Goal: Information Seeking & Learning: Learn about a topic

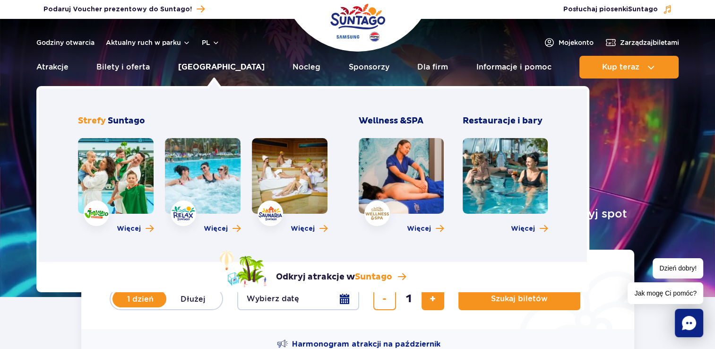
click at [197, 74] on link "[GEOGRAPHIC_DATA]" at bounding box center [221, 67] width 86 height 23
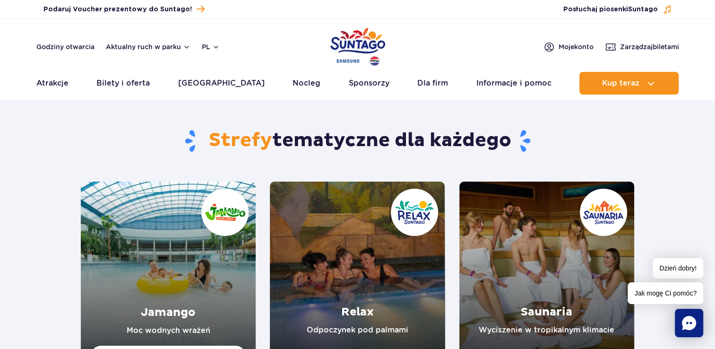
click at [553, 277] on link "Saunaria" at bounding box center [546, 268] width 175 height 175
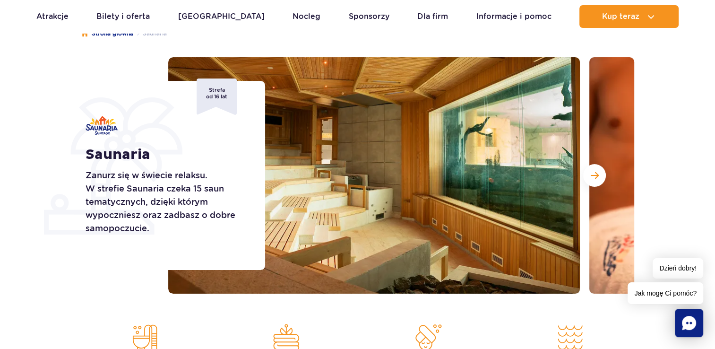
scroll to position [104, 0]
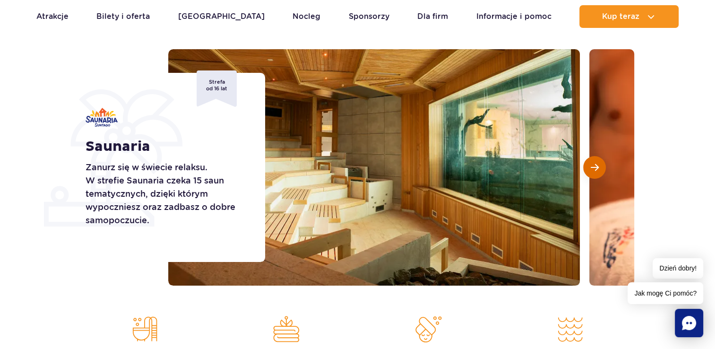
click at [595, 159] on button "Następny slajd" at bounding box center [594, 167] width 23 height 23
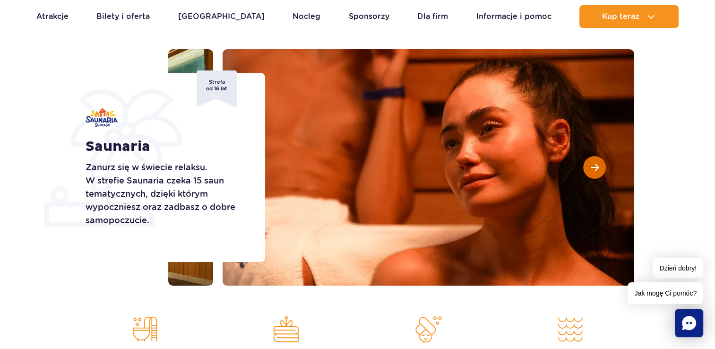
click at [595, 159] on button "Następny slajd" at bounding box center [594, 167] width 23 height 23
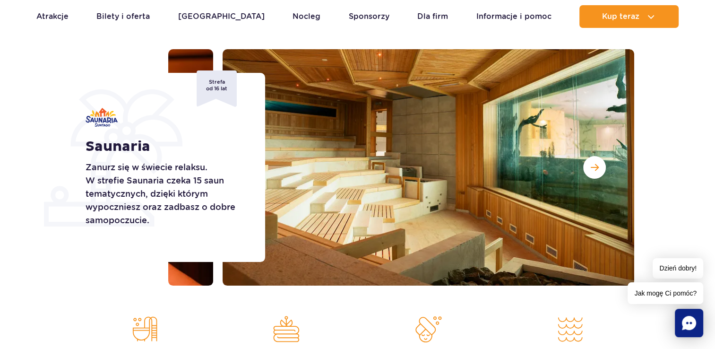
drag, startPoint x: 595, startPoint y: 159, endPoint x: 65, endPoint y: 213, distance: 532.8
click at [74, 213] on div "Saunaria Zanurz się w świecie relaksu. W strefie Saunaria czeka 15 saun tematyc…" at bounding box center [357, 167] width 567 height 236
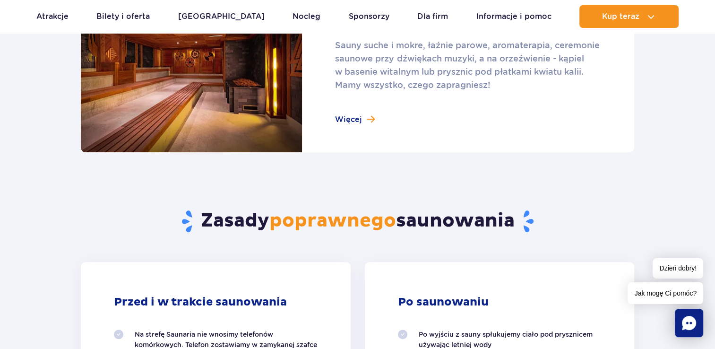
scroll to position [631, 0]
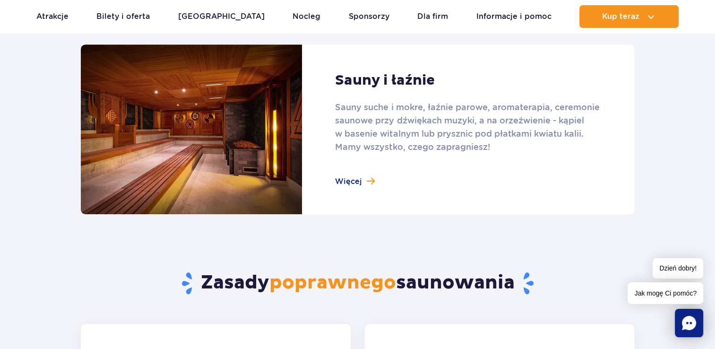
click at [341, 184] on link at bounding box center [357, 129] width 553 height 170
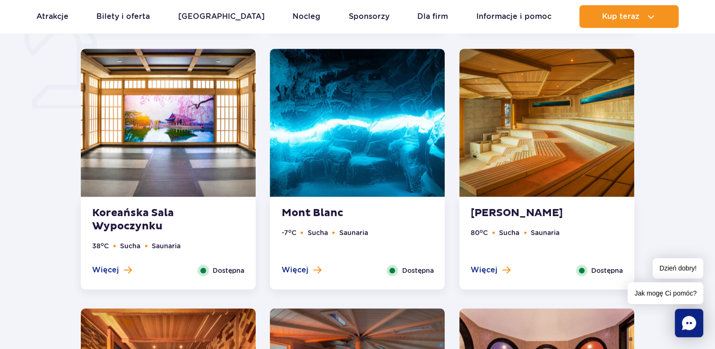
scroll to position [798, 0]
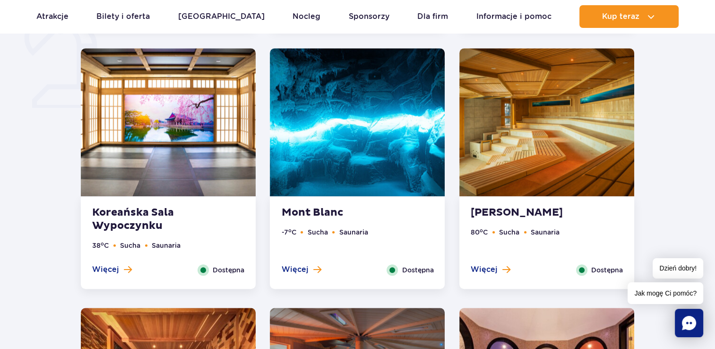
click at [23, 204] on div at bounding box center [357, 253] width 786 height 1148
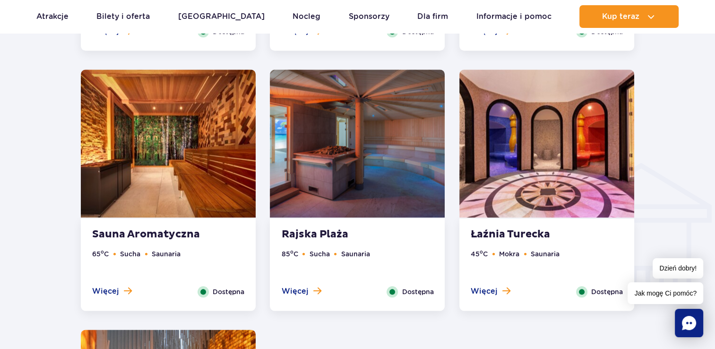
scroll to position [1038, 0]
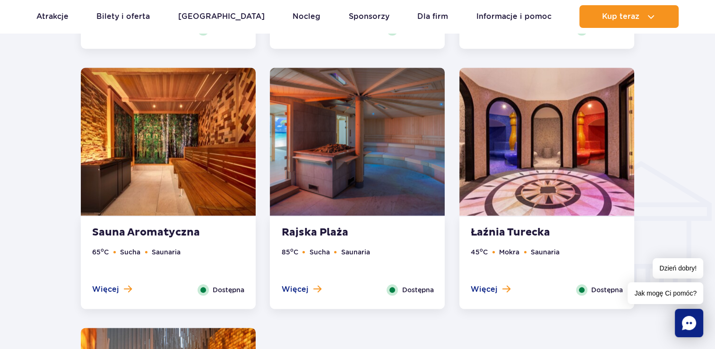
click at [525, 142] on img at bounding box center [546, 142] width 175 height 148
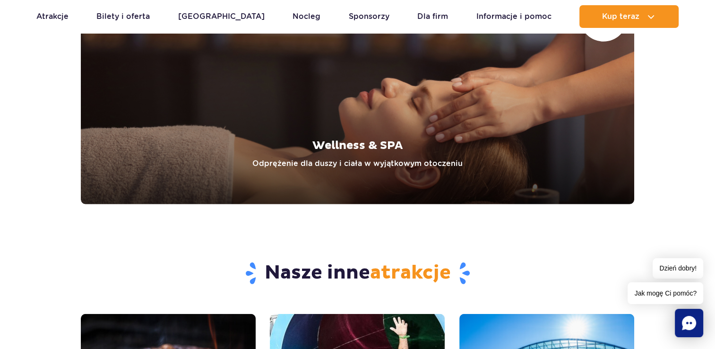
scroll to position [2721, 0]
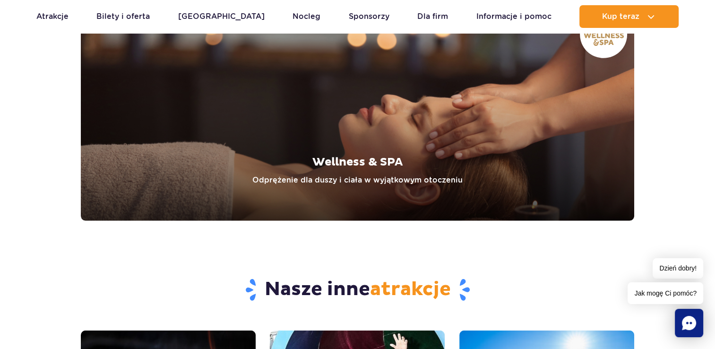
click at [328, 175] on link "Wellness & SPA" at bounding box center [357, 112] width 553 height 217
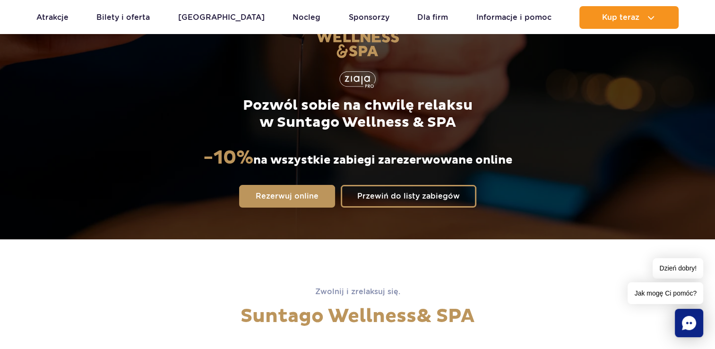
scroll to position [115, 0]
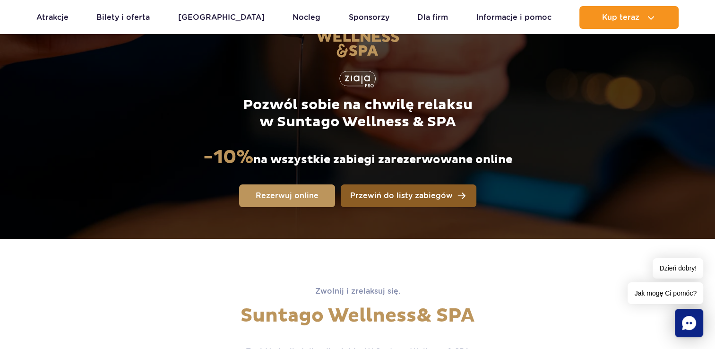
click at [400, 199] on span "Przewiń do listy zabiegów" at bounding box center [401, 196] width 103 height 8
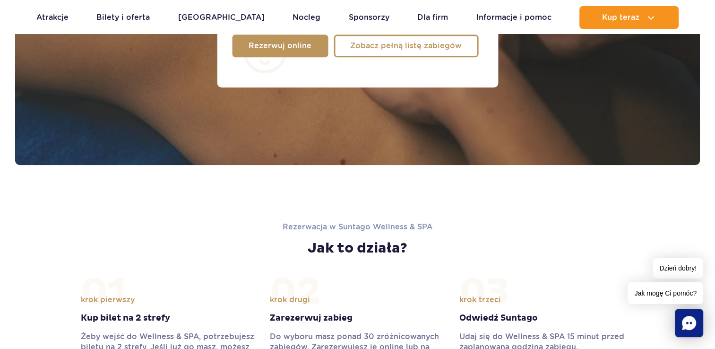
scroll to position [897, 0]
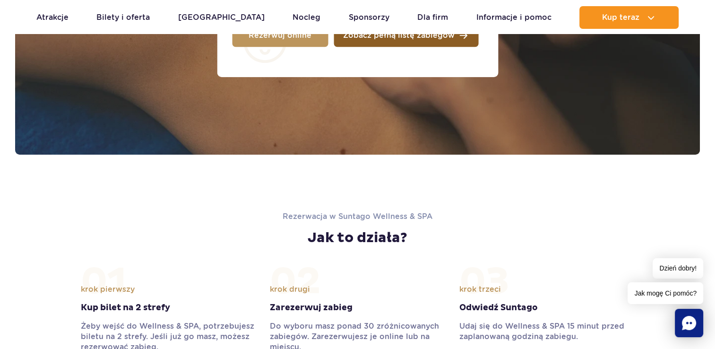
click at [386, 46] on link "Zobacz pełną listę zabiegów" at bounding box center [406, 35] width 145 height 23
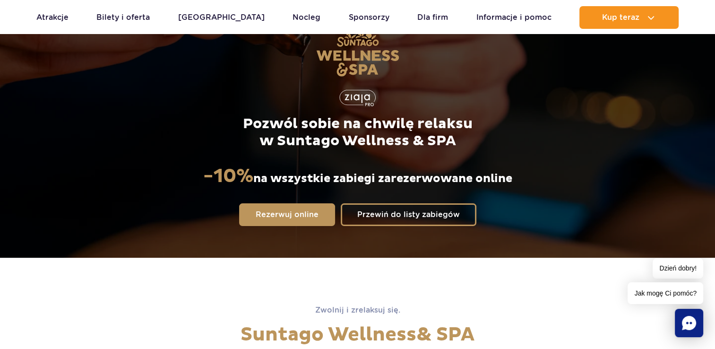
scroll to position [0, 0]
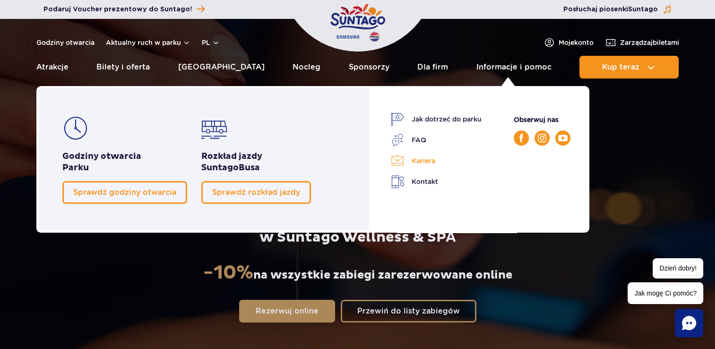
click at [420, 161] on link "Kariera" at bounding box center [436, 160] width 91 height 13
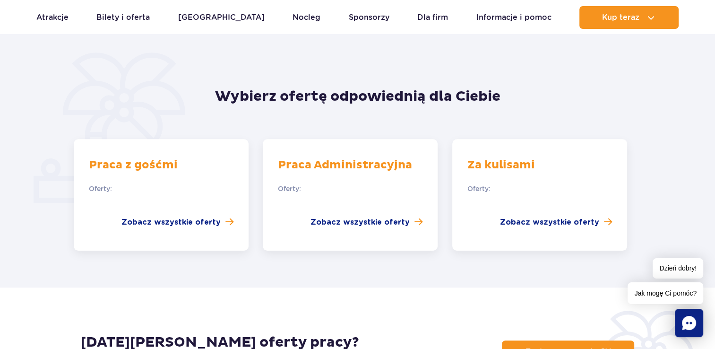
scroll to position [632, 0]
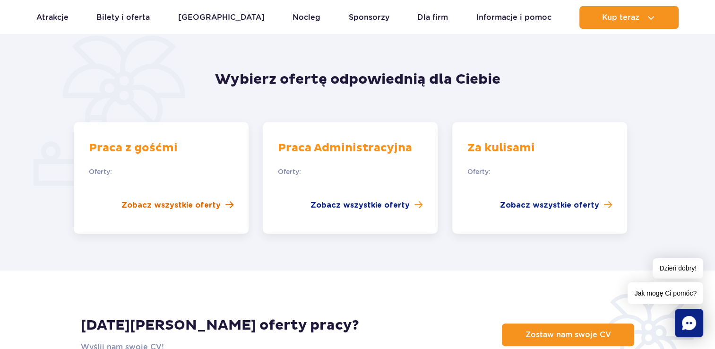
click at [199, 199] on span "Zobacz wszystkie oferty" at bounding box center [170, 204] width 99 height 11
click at [362, 199] on span "Zobacz wszystkie oferty" at bounding box center [359, 204] width 99 height 11
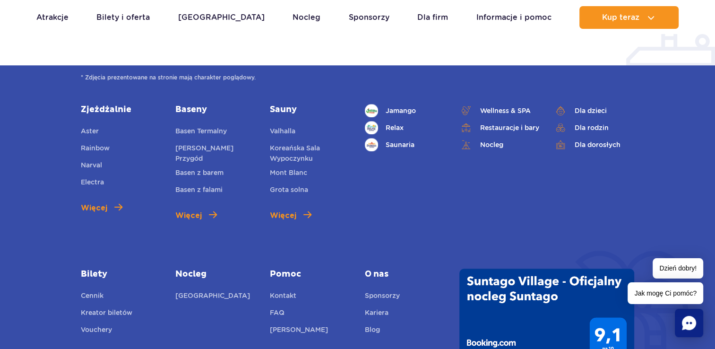
scroll to position [971, 0]
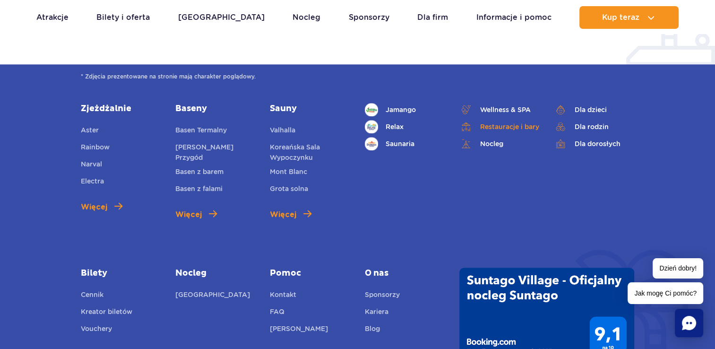
click at [510, 120] on link "Restauracje i bary" at bounding box center [499, 126] width 80 height 13
click at [440, 148] on div "Strefy Jamango Relax Saunaria Inne atrakcje Wellness & SPA Restauracje i bary N…" at bounding box center [500, 161] width 284 height 117
click at [604, 137] on link "Dla dorosłych" at bounding box center [594, 143] width 80 height 13
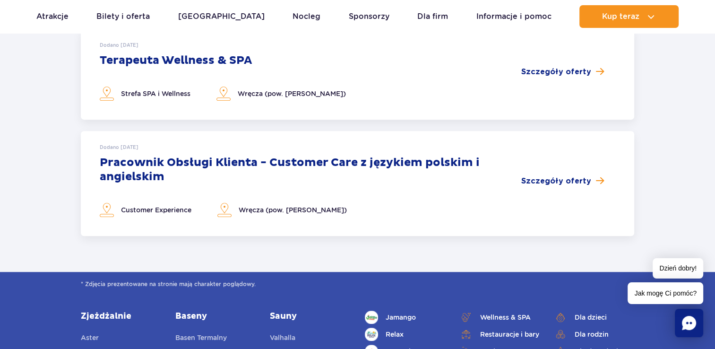
scroll to position [502, 0]
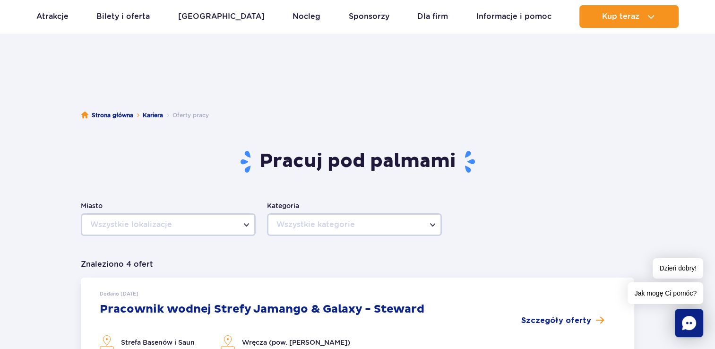
scroll to position [13, 0]
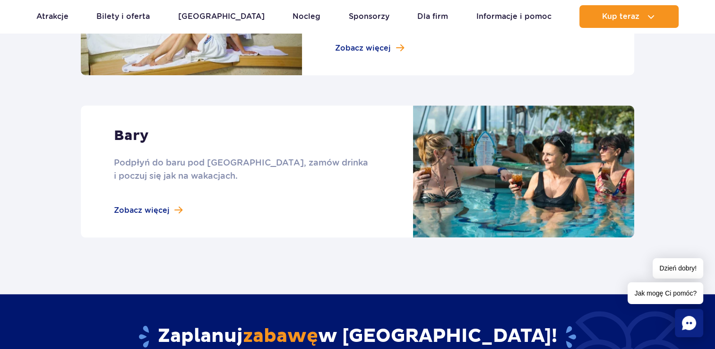
scroll to position [884, 0]
